Goal: Task Accomplishment & Management: Manage account settings

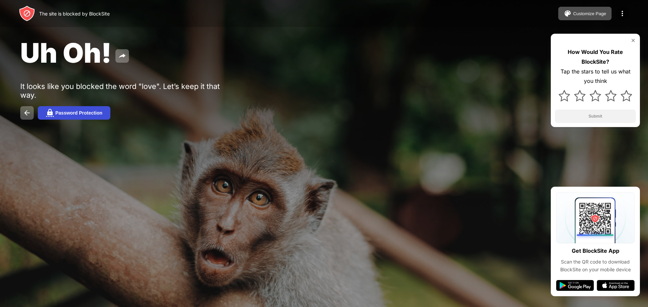
click at [75, 113] on div "Password Protection" at bounding box center [78, 112] width 47 height 5
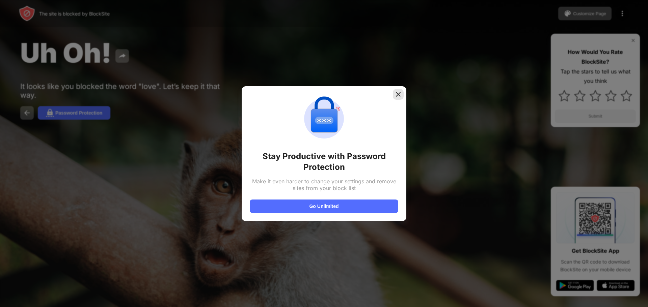
click at [398, 95] on img at bounding box center [398, 94] width 7 height 7
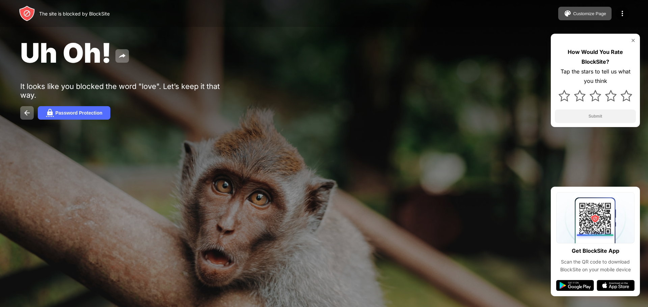
drag, startPoint x: 63, startPoint y: 0, endPoint x: 282, endPoint y: 102, distance: 241.1
click at [282, 102] on div "Uh Oh! It looks like you blocked the word "love". Let’s keep it that way. Passw…" at bounding box center [324, 78] width 648 height 156
